Goal: Task Accomplishment & Management: Manage account settings

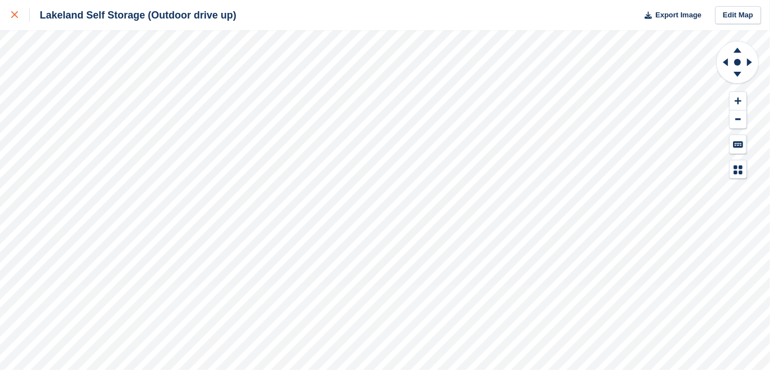
click at [18, 17] on div at bounding box center [20, 14] width 18 height 13
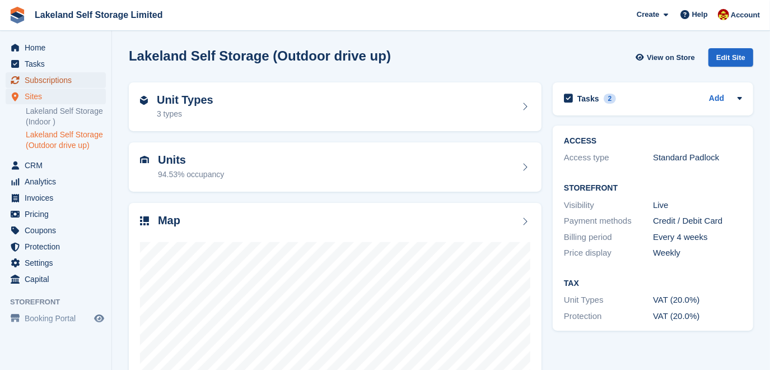
click at [44, 81] on span "Subscriptions" at bounding box center [58, 80] width 67 height 16
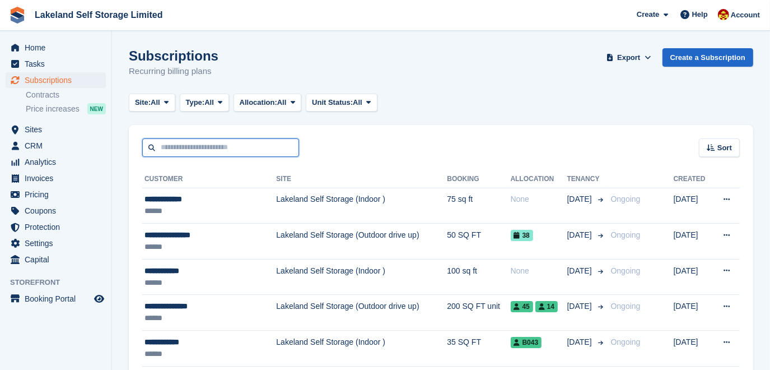
click at [173, 148] on input "text" at bounding box center [220, 147] width 157 height 18
type input "***"
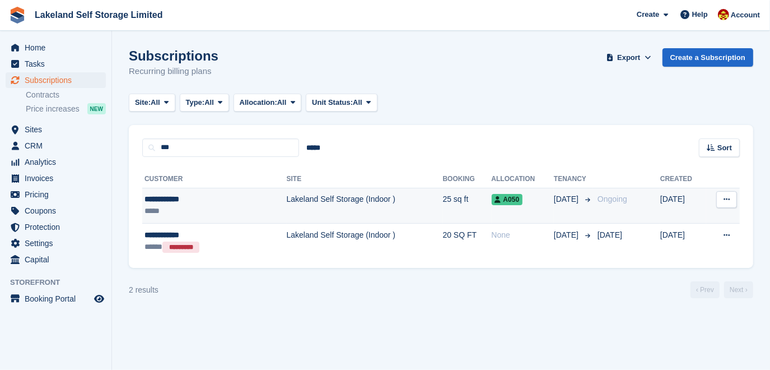
click at [287, 204] on td "Lakeland Self Storage (Indoor )" at bounding box center [365, 206] width 156 height 36
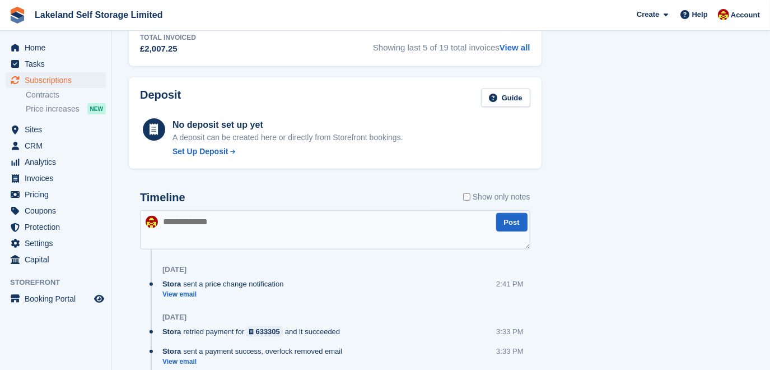
scroll to position [638, 0]
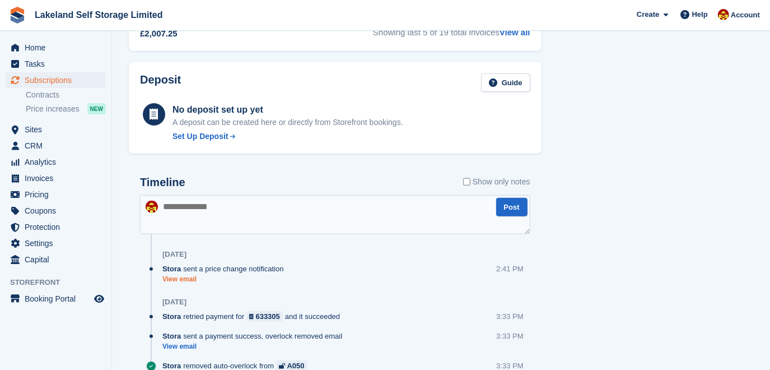
click at [178, 274] on link "View email" at bounding box center [225, 279] width 127 height 10
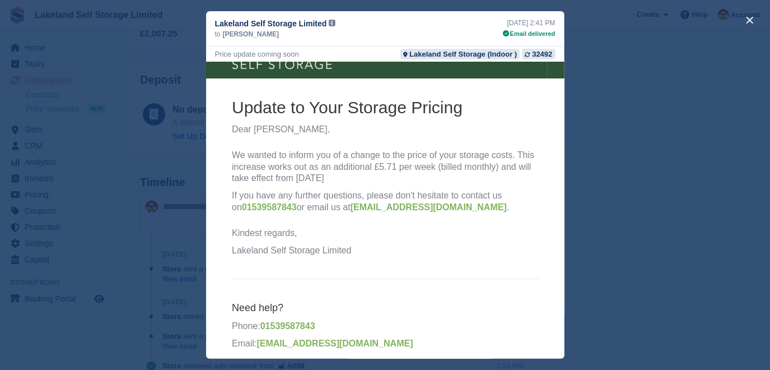
scroll to position [42, 0]
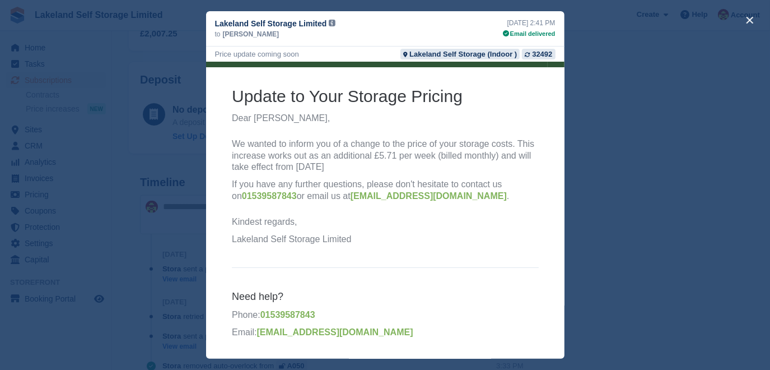
click at [644, 186] on div "close" at bounding box center [385, 185] width 770 height 370
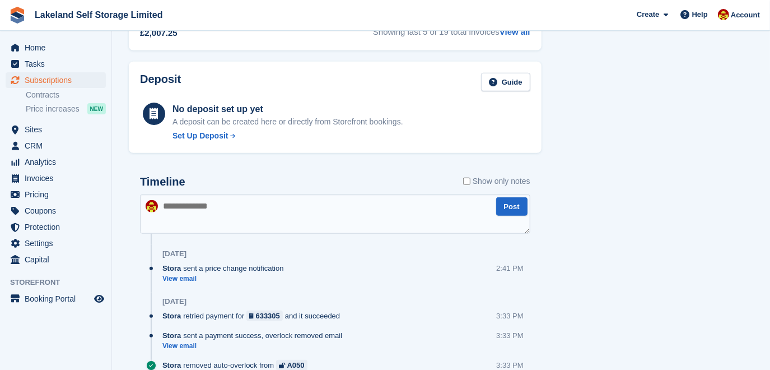
scroll to position [638, 0]
click at [189, 274] on link "View email" at bounding box center [225, 279] width 127 height 10
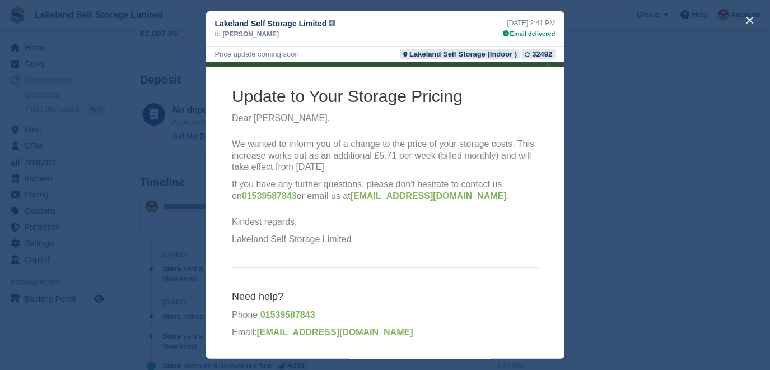
scroll to position [0, 0]
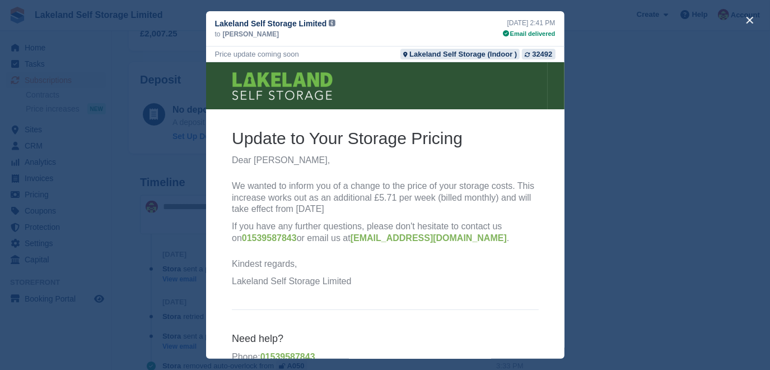
click at [634, 185] on div "close" at bounding box center [385, 185] width 770 height 370
